Goal: Task Accomplishment & Management: Manage account settings

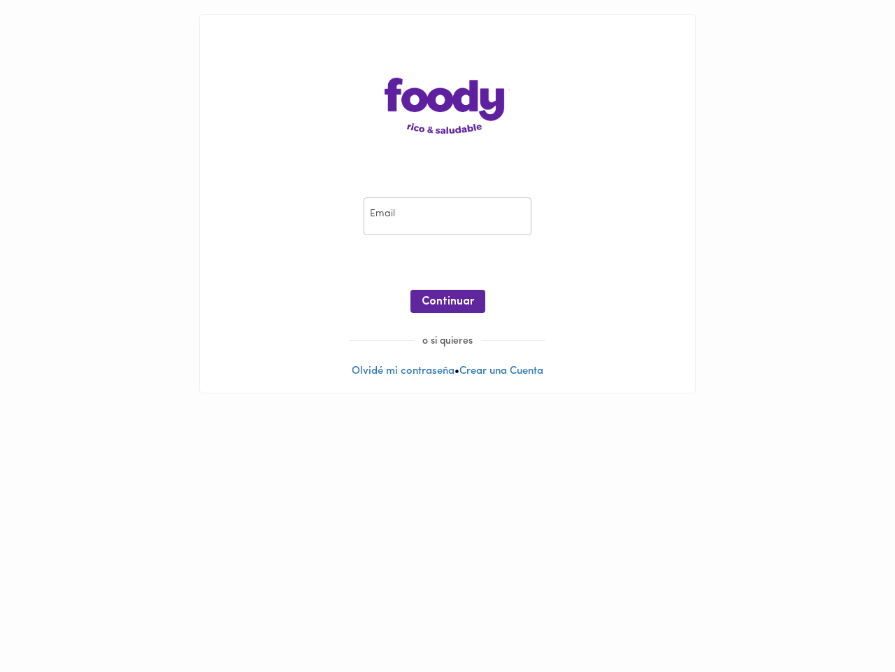
click at [448, 216] on input "email" at bounding box center [448, 216] width 168 height 38
click at [448, 302] on span "Continuar" at bounding box center [448, 301] width 52 height 13
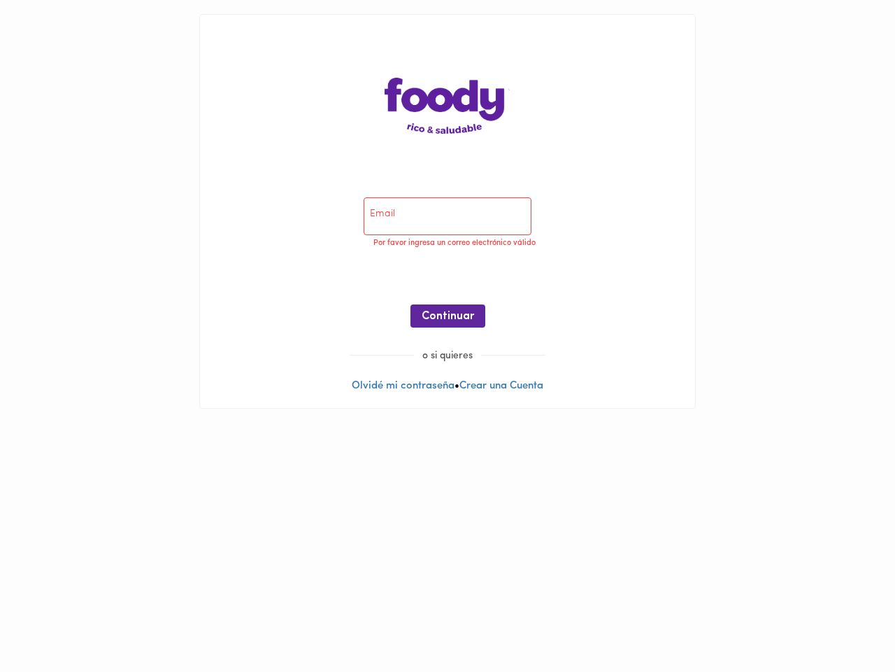
click at [400, 371] on div at bounding box center [447, 366] width 467 height 10
click at [504, 371] on div at bounding box center [447, 366] width 467 height 10
